Goal: Complete application form

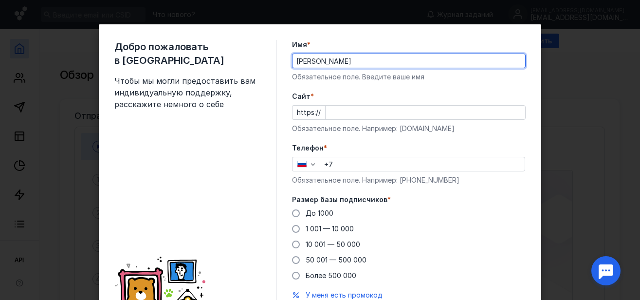
click at [344, 112] on input "Cайт *" at bounding box center [426, 113] width 200 height 14
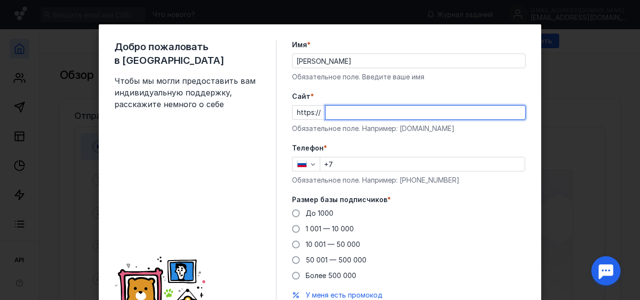
paste input "[DOMAIN_NAME]"
type input "[DOMAIN_NAME]"
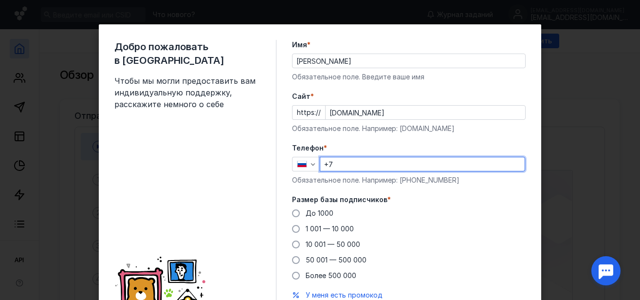
click at [347, 165] on input "+7" at bounding box center [422, 164] width 204 height 14
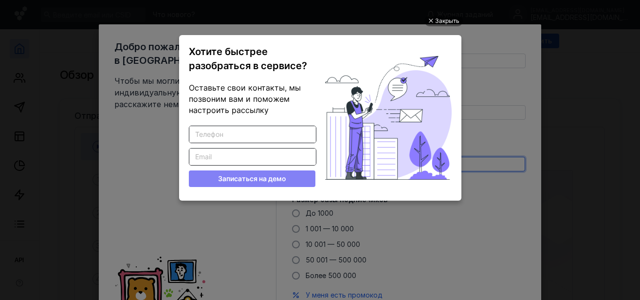
type input "[PHONE_NUMBER]"
click at [444, 19] on div "Закрыть" at bounding box center [447, 21] width 24 height 11
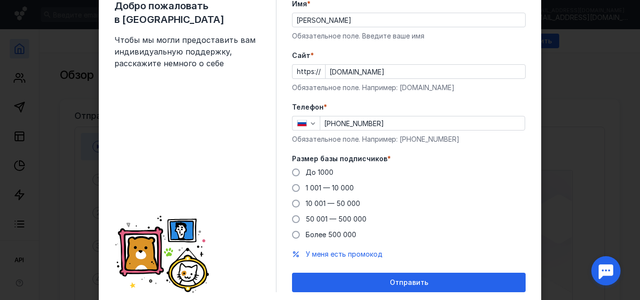
scroll to position [49, 0]
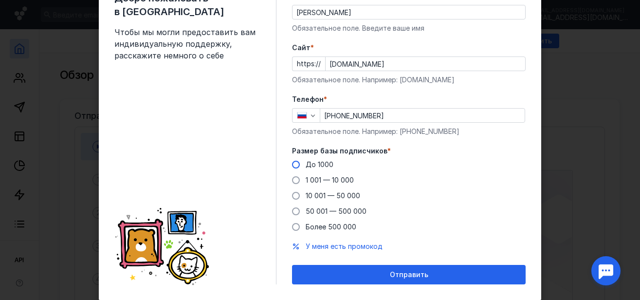
click at [292, 164] on span at bounding box center [296, 165] width 8 height 8
click at [0, 0] on input "До 1000" at bounding box center [0, 0] width 0 height 0
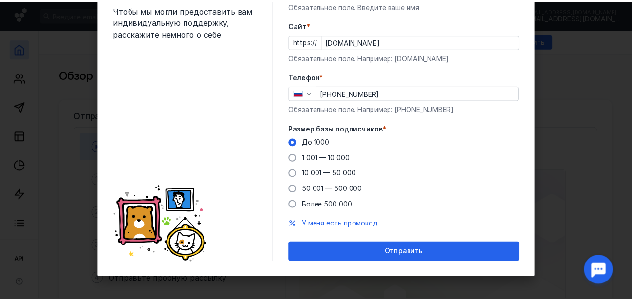
scroll to position [73, 0]
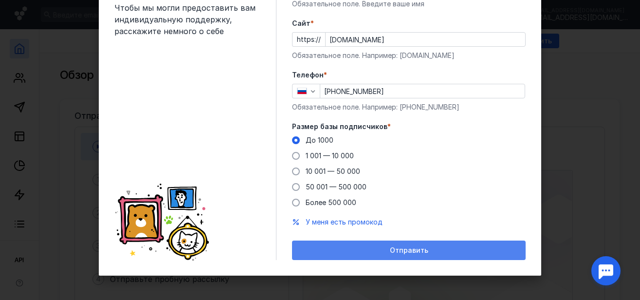
click at [423, 250] on span "Отправить" at bounding box center [409, 250] width 38 height 8
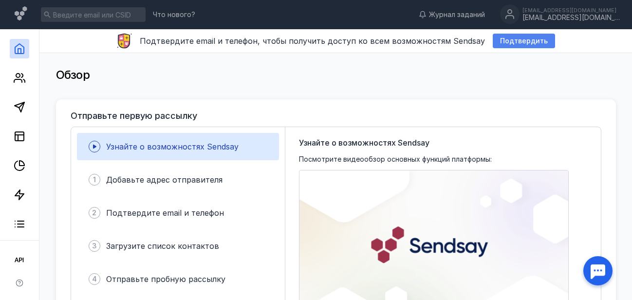
click at [519, 38] on span "Подтвердить" at bounding box center [524, 41] width 48 height 8
